Goal: Information Seeking & Learning: Find specific fact

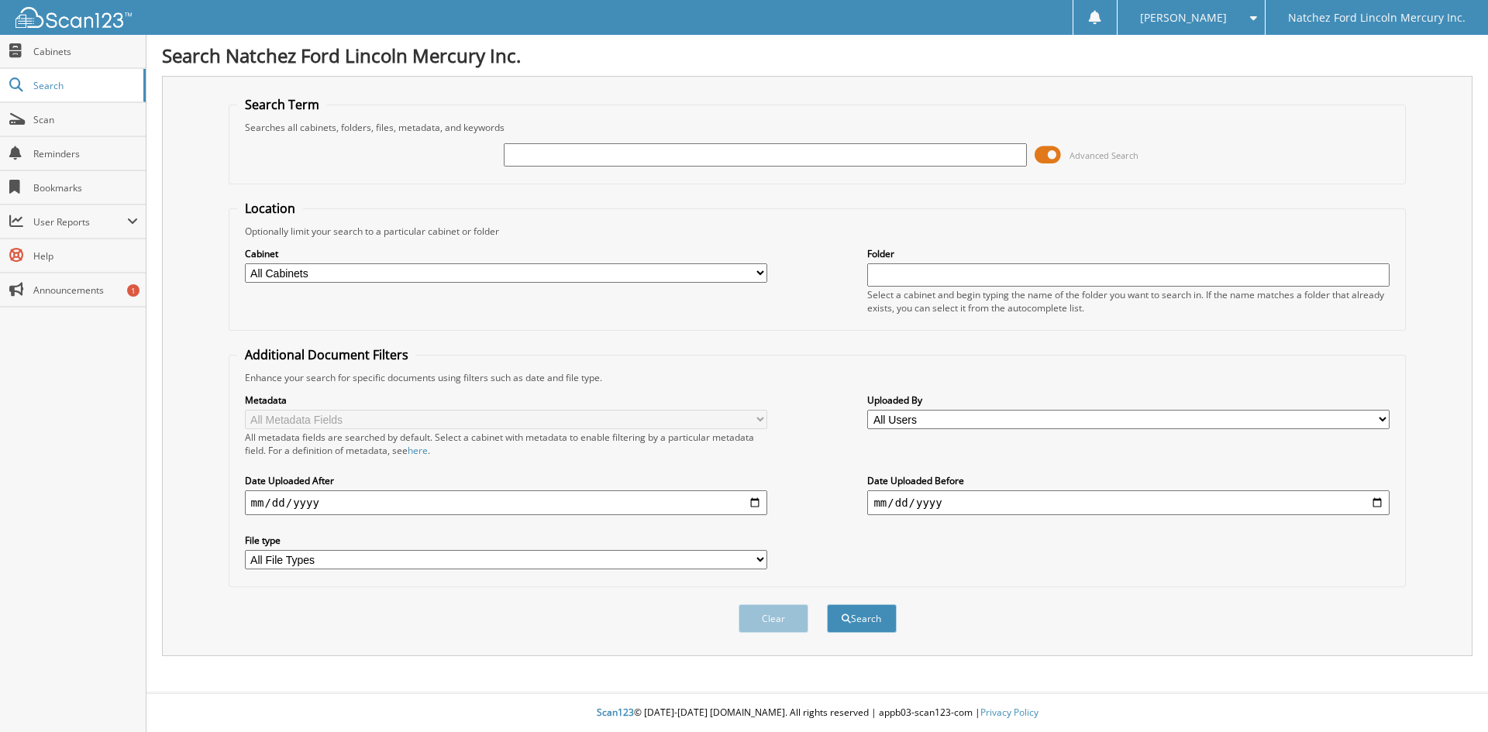
click at [1047, 153] on span at bounding box center [1048, 154] width 26 height 23
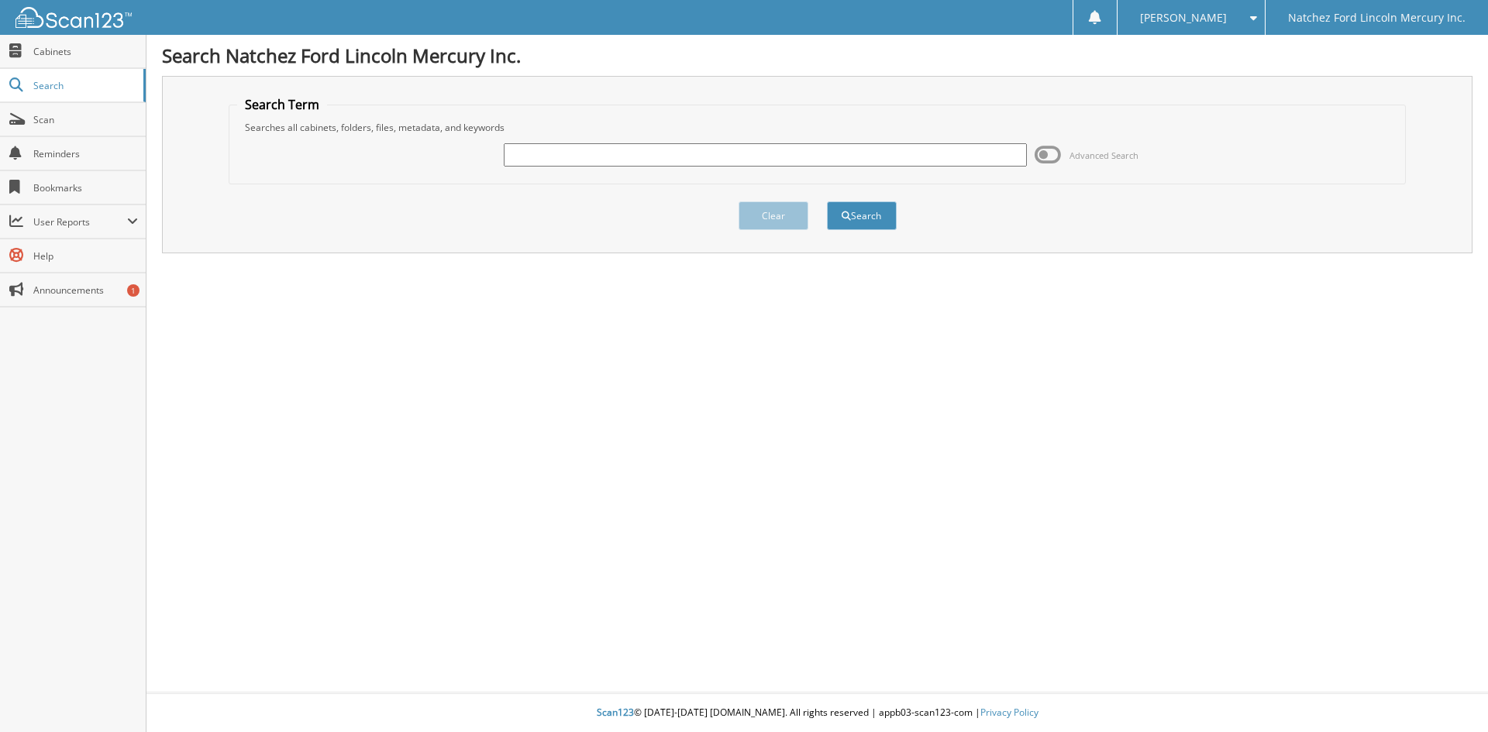
click at [760, 160] on input "text" at bounding box center [765, 154] width 522 height 23
type input "g5679"
click at [862, 215] on button "Search" at bounding box center [862, 216] width 70 height 29
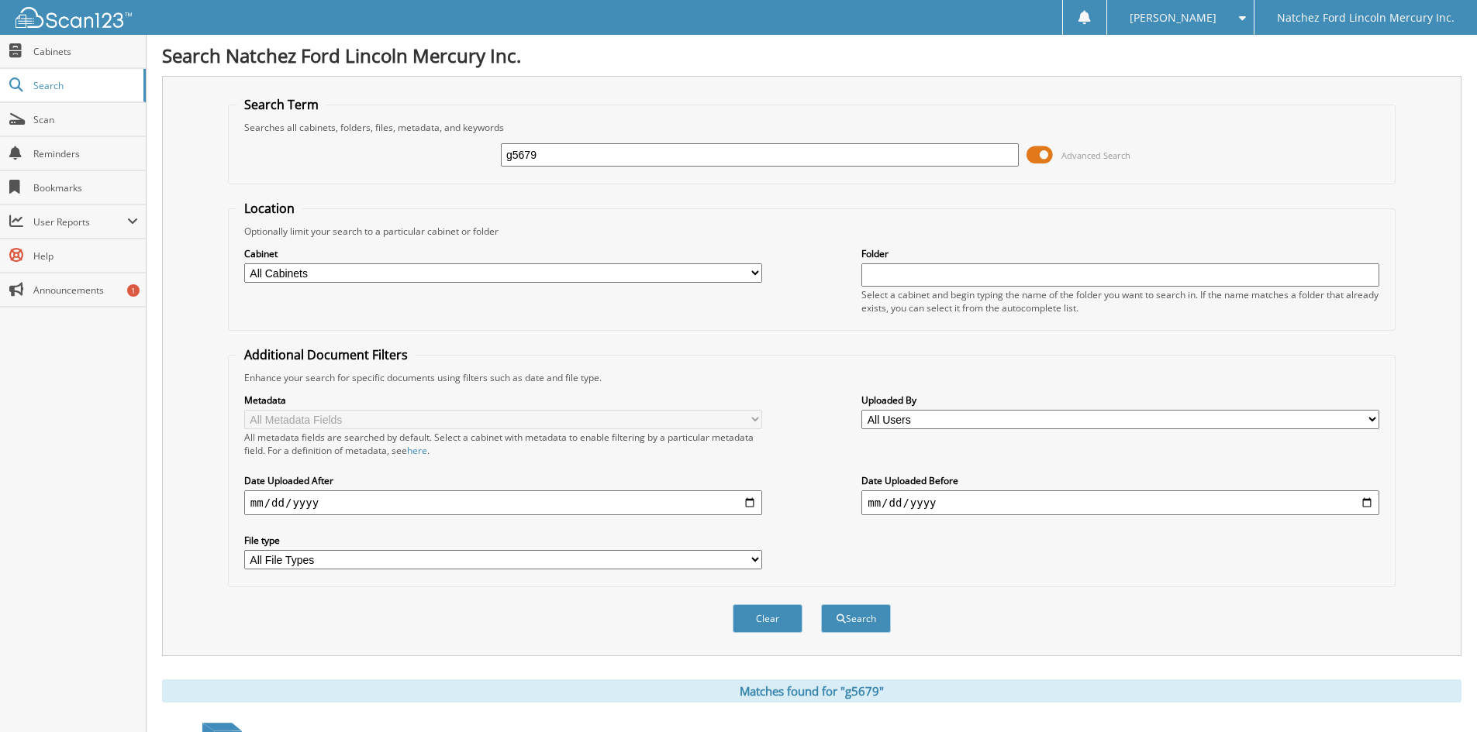
click at [1039, 155] on span at bounding box center [1039, 154] width 26 height 23
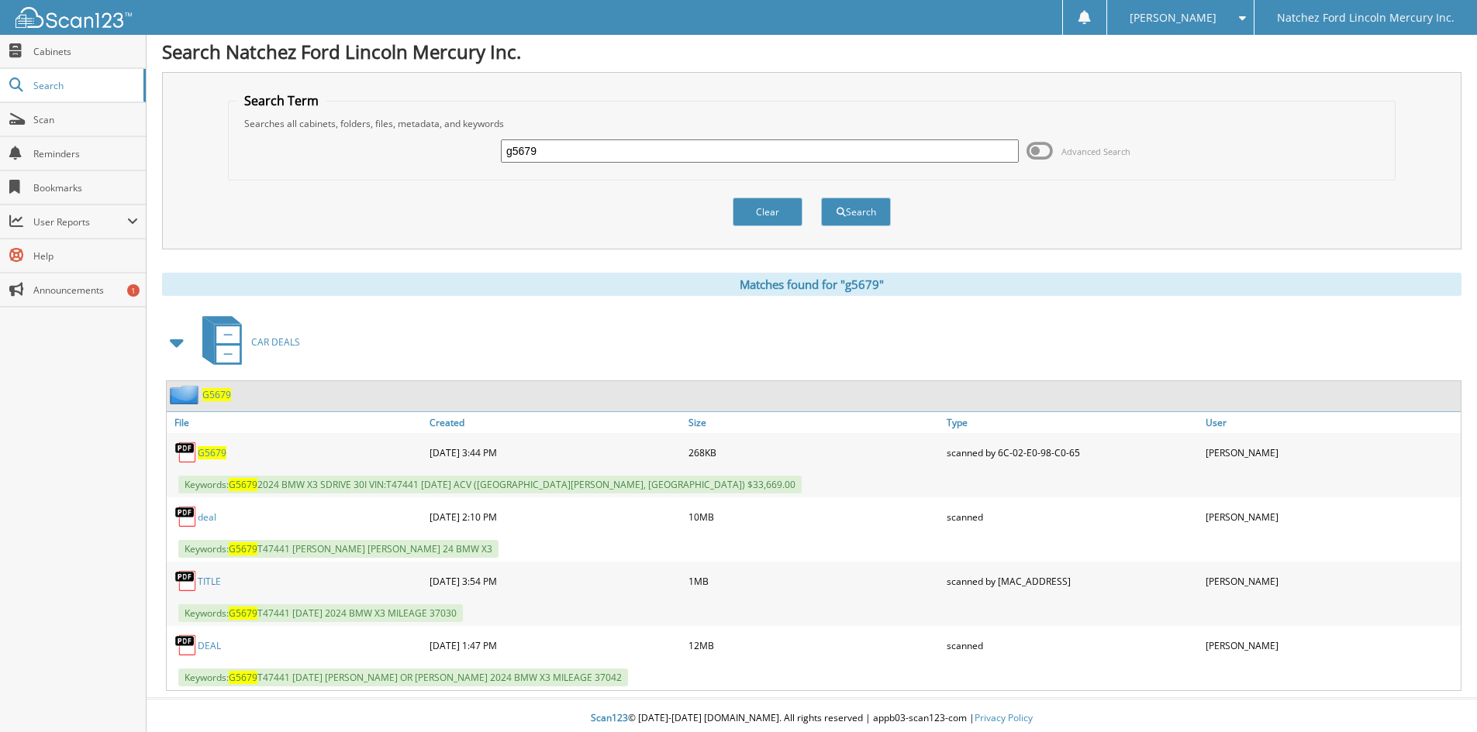
scroll to position [9, 0]
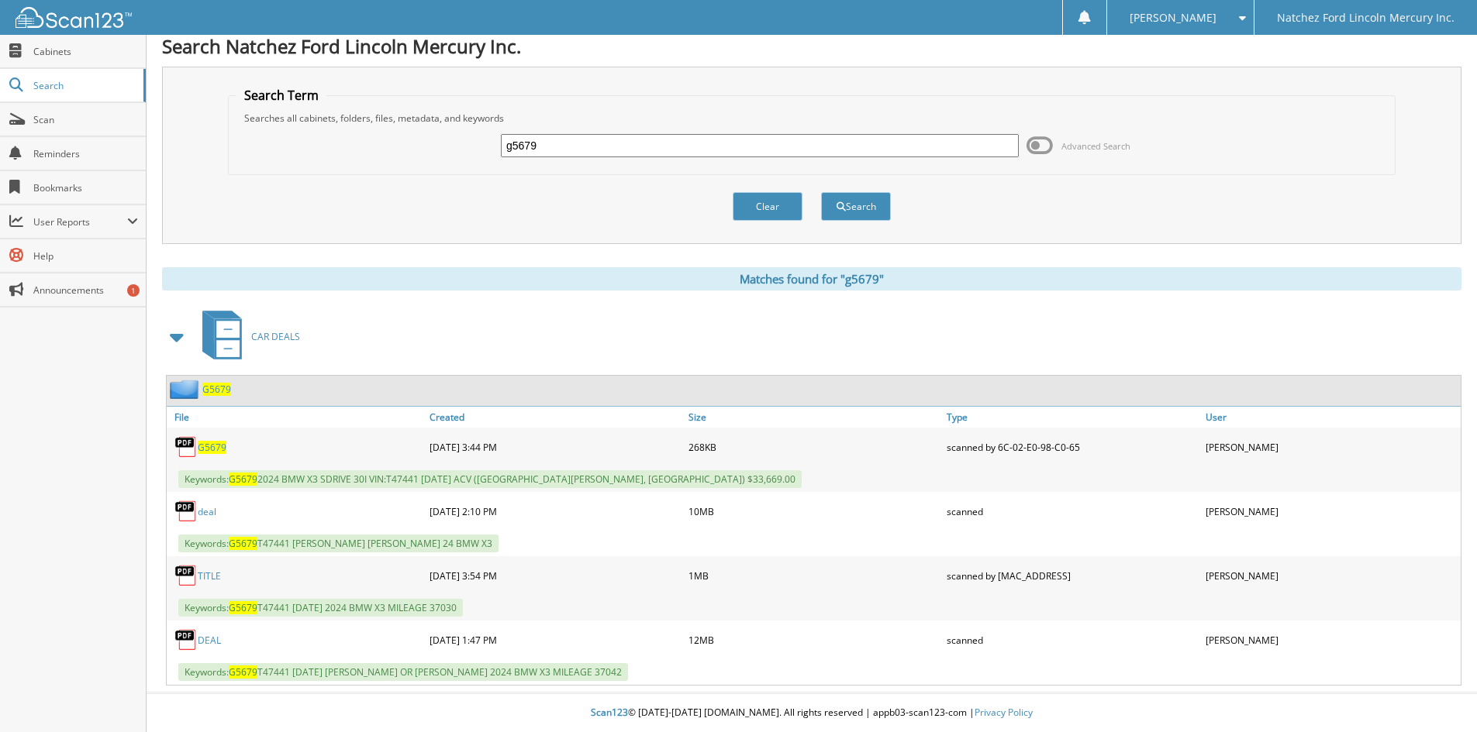
click at [207, 512] on link "deal" at bounding box center [207, 511] width 19 height 13
click at [202, 515] on link "deal" at bounding box center [207, 511] width 19 height 13
